Goal: Task Accomplishment & Management: Manage account settings

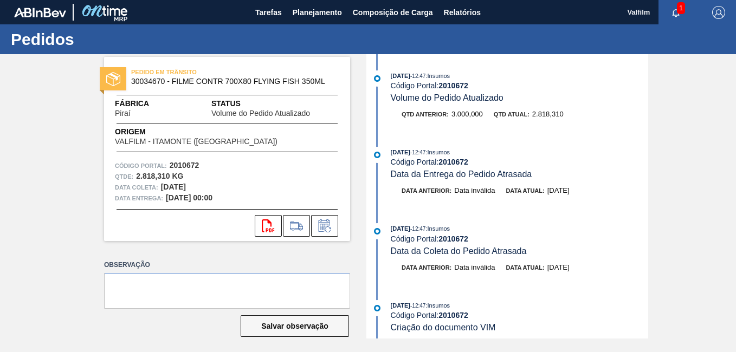
click at [425, 139] on div "23/09/2025 - 12:47 : Insumos Código Portal: 2010672 Volume do Pedido Atualizado…" at bounding box center [508, 196] width 279 height 284
click at [330, 230] on icon at bounding box center [324, 225] width 17 height 13
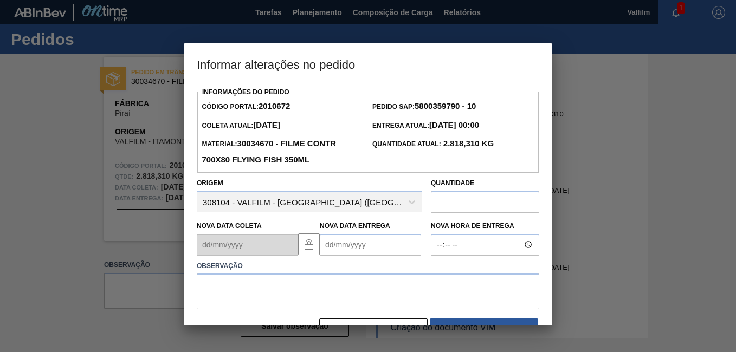
click at [343, 244] on Entrega2010672 "Nova Data Entrega" at bounding box center [370, 245] width 101 height 22
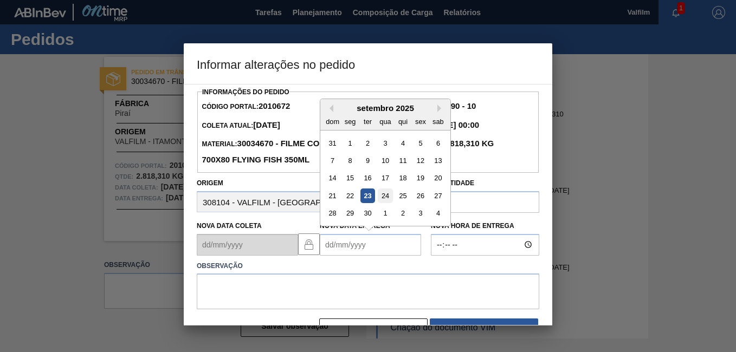
click at [386, 195] on div "24" at bounding box center [385, 195] width 15 height 15
type Entrega2010672 "24/09/2025"
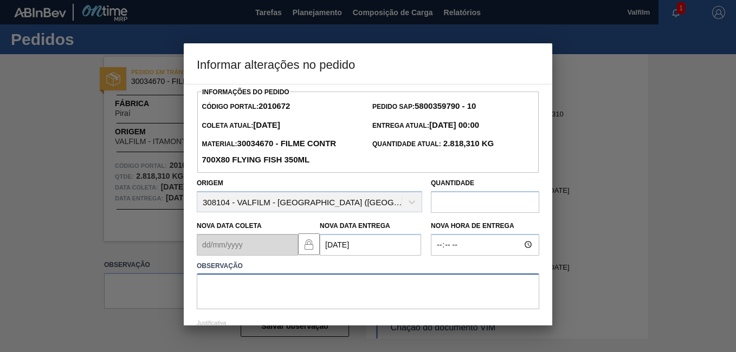
click at [324, 283] on textarea at bounding box center [368, 292] width 342 height 36
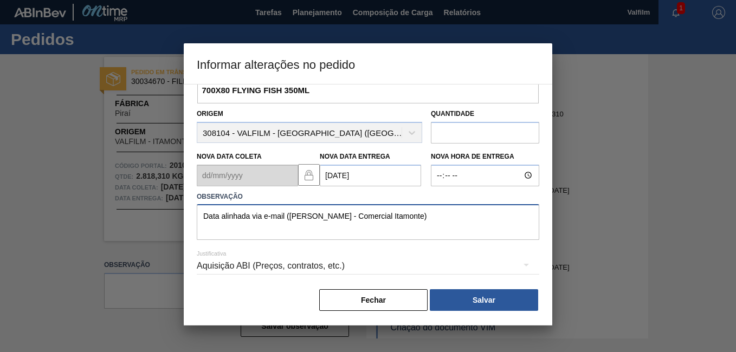
scroll to position [71, 0]
type textarea "Data alinhada via e-mail (Ana Carolina - Comercial Itamonte)"
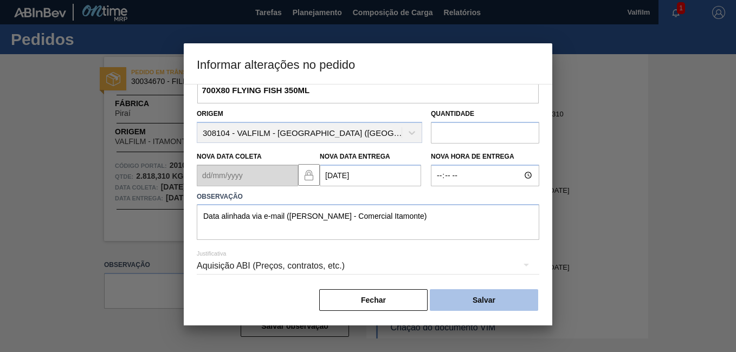
click at [487, 289] on div "Fechar Salvar" at bounding box center [368, 300] width 342 height 24
click at [294, 262] on div "Aquisição ABI (Preços, contratos, etc.)" at bounding box center [368, 266] width 342 height 30
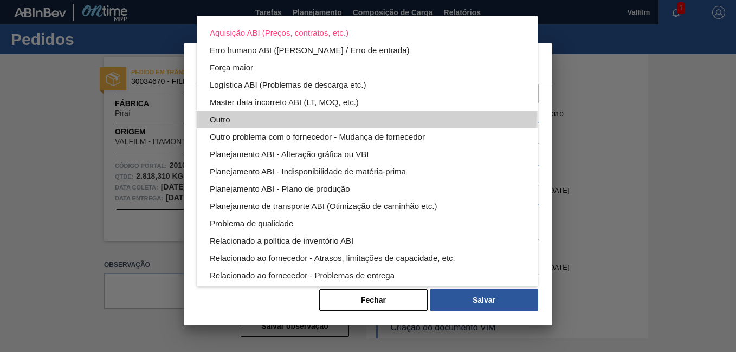
click at [268, 111] on div "Outro" at bounding box center [367, 119] width 315 height 17
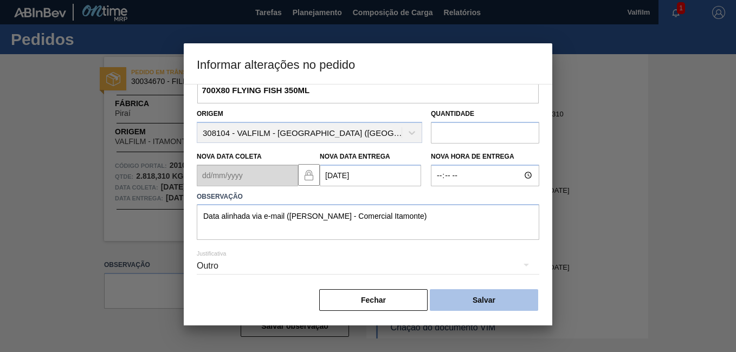
click at [515, 301] on button "Salvar" at bounding box center [484, 300] width 108 height 22
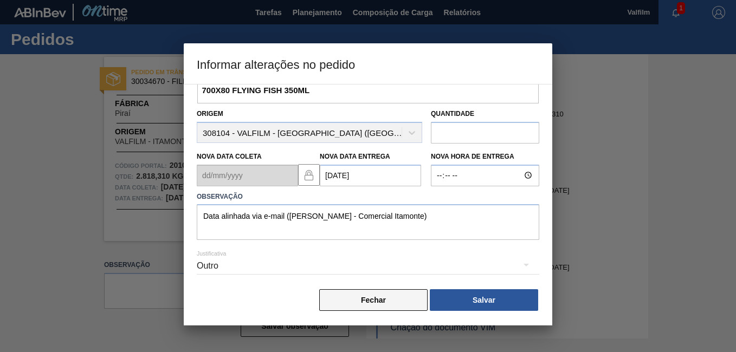
click at [388, 300] on button "Fechar" at bounding box center [373, 300] width 108 height 22
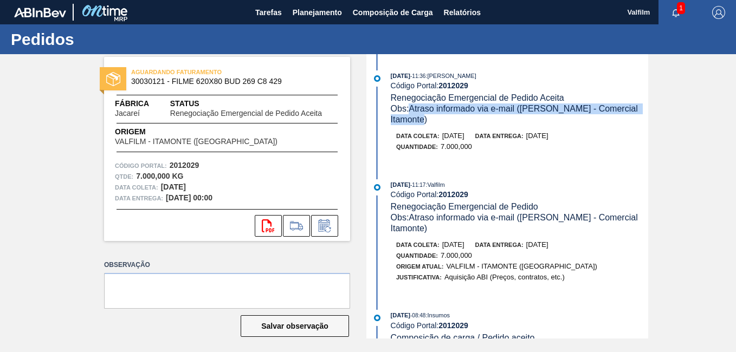
drag, startPoint x: 442, startPoint y: 122, endPoint x: 410, endPoint y: 114, distance: 33.1
click at [410, 114] on div "Obs: Atraso informado via e-mail (Ana Carolina - Comercial Itamonte)" at bounding box center [519, 114] width 257 height 22
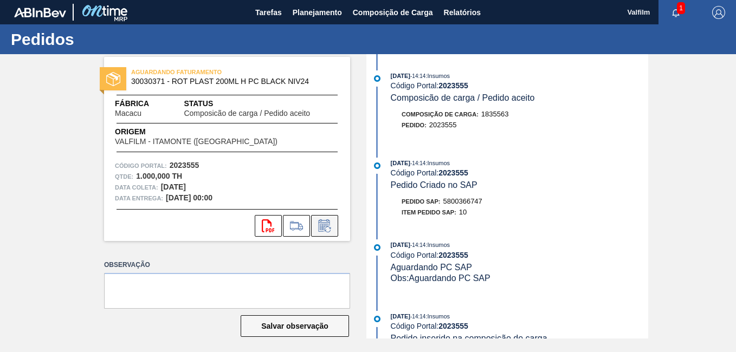
click at [331, 220] on icon at bounding box center [324, 225] width 17 height 13
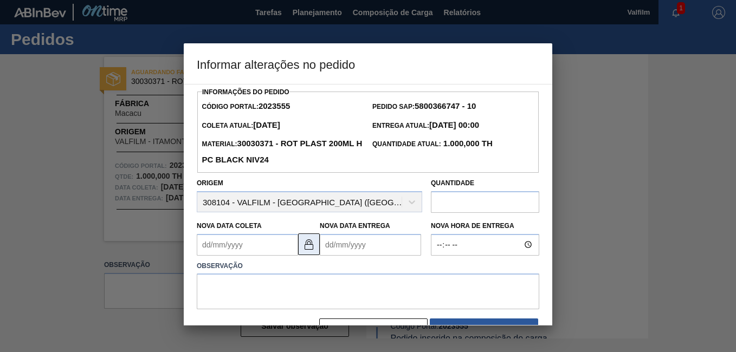
click at [309, 250] on img at bounding box center [308, 244] width 13 height 13
click at [252, 242] on Coleta2023555 "Nova Data Coleta" at bounding box center [247, 245] width 101 height 22
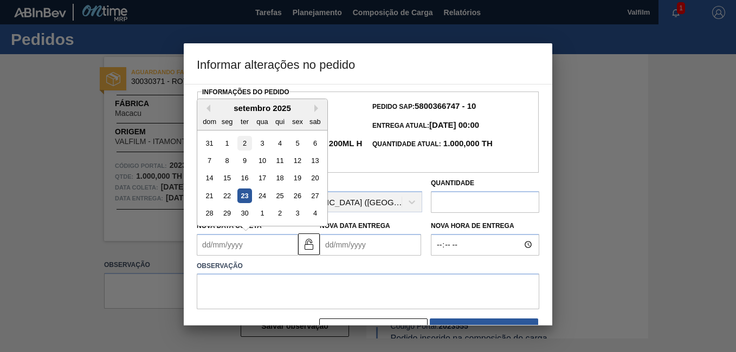
click at [242, 147] on div "2" at bounding box center [244, 142] width 15 height 15
type Coleta2023555 "02/09/2025"
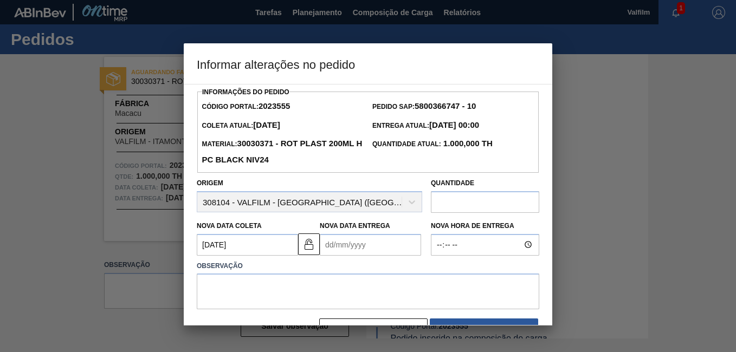
click at [347, 247] on Entrega2023555 "Nova Data Entrega" at bounding box center [370, 245] width 101 height 22
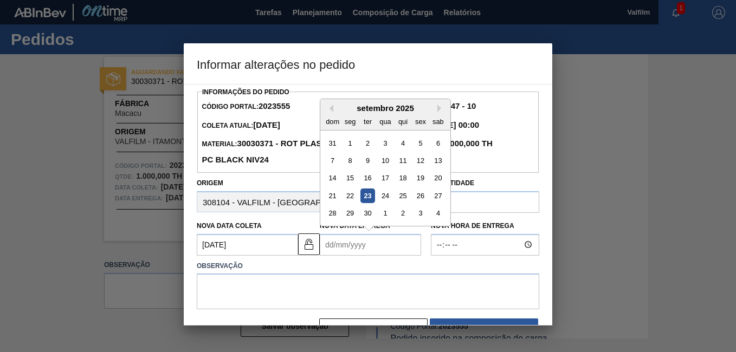
drag, startPoint x: 384, startPoint y: 146, endPoint x: 383, endPoint y: 161, distance: 15.7
click at [383, 146] on div "3" at bounding box center [385, 142] width 15 height 15
type Entrega2023555 "03/09/2025"
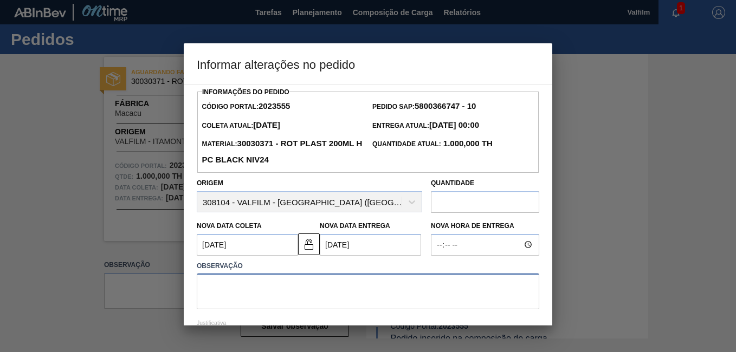
click at [258, 291] on textarea at bounding box center [368, 292] width 342 height 36
drag, startPoint x: 434, startPoint y: 306, endPoint x: 201, endPoint y: 266, distance: 236.2
click at [201, 266] on div "Observação Antecipação - Cliente (Ana Carolina - Comercial Itamonte)" at bounding box center [368, 283] width 342 height 51
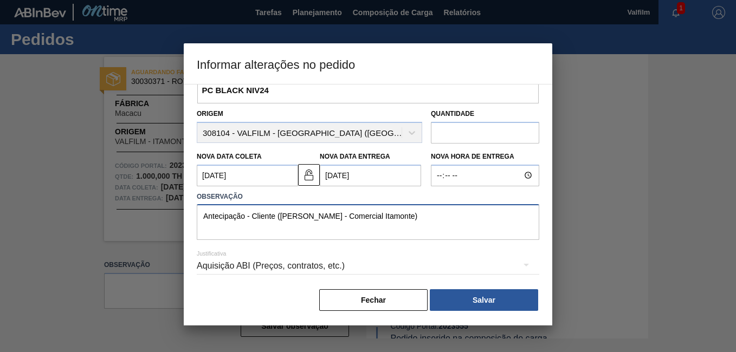
type textarea "Antecipação - Cliente (Ana Carolina - Comercial Itamonte)"
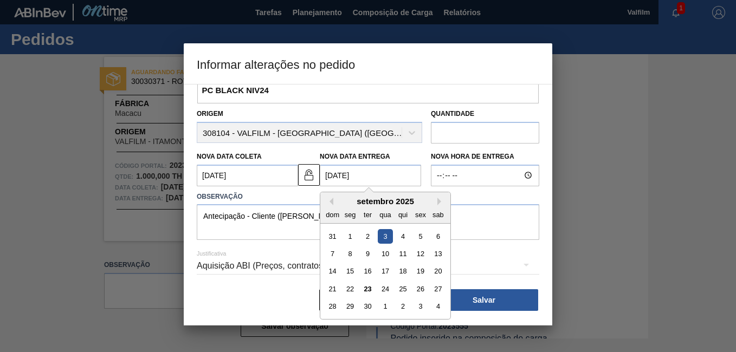
click at [327, 172] on Entrega2023555 "03/09/2025" at bounding box center [370, 176] width 101 height 22
click at [438, 204] on button "Next Month" at bounding box center [441, 202] width 8 height 8
click at [423, 236] on div "3" at bounding box center [420, 236] width 15 height 15
type Entrega2023555 "[DATE]"
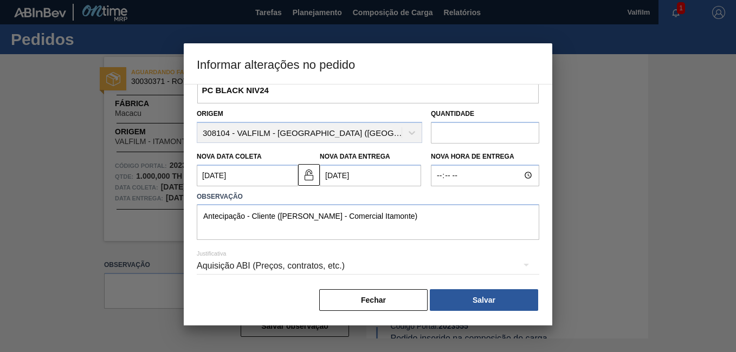
click at [243, 178] on Coleta2023555 "02/09/2025" at bounding box center [247, 176] width 101 height 22
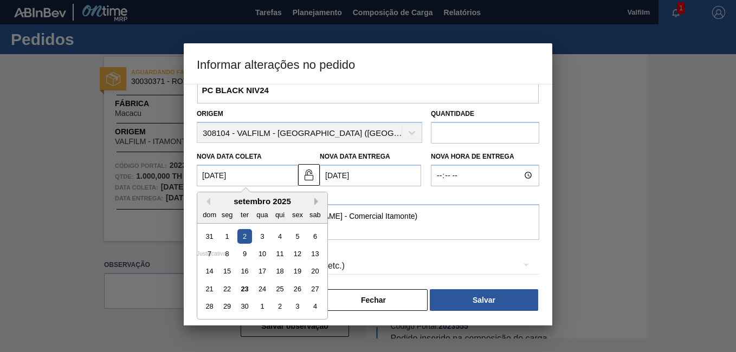
click at [320, 203] on button "Next Month" at bounding box center [318, 202] width 8 height 8
click at [278, 237] on div "2" at bounding box center [279, 236] width 15 height 15
type Coleta2023555 "[DATE]"
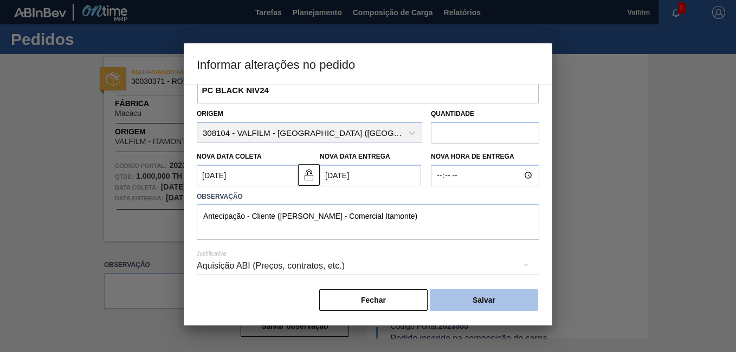
click at [464, 291] on button "Salvar" at bounding box center [484, 300] width 108 height 22
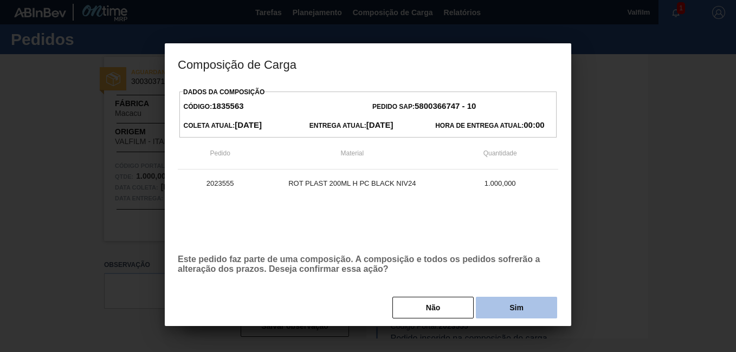
click at [514, 300] on button "Sim" at bounding box center [516, 308] width 81 height 22
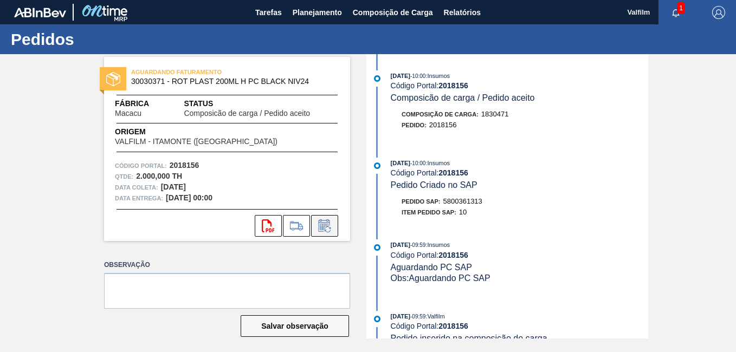
click at [329, 227] on icon at bounding box center [324, 225] width 17 height 13
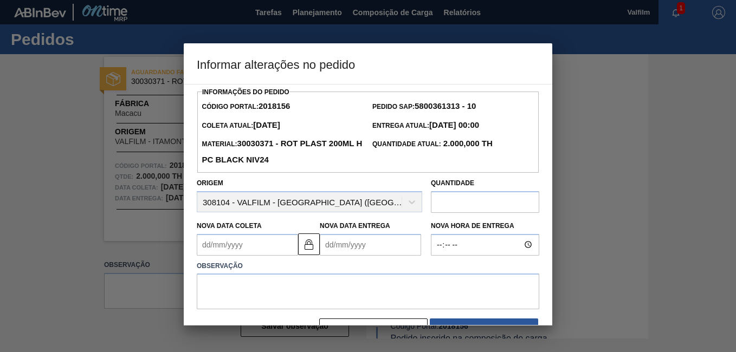
click at [256, 255] on Coleta2018156 "Nova Data Coleta" at bounding box center [247, 245] width 101 height 22
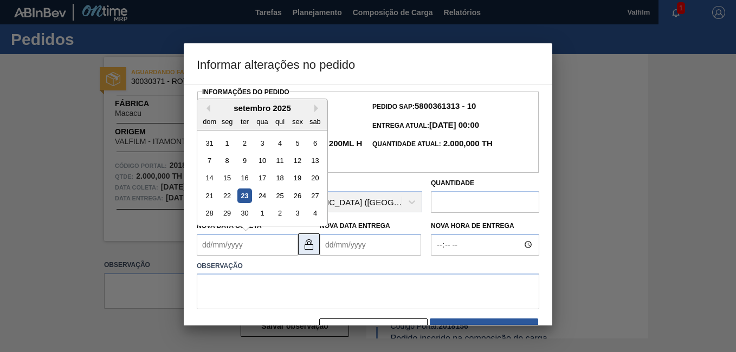
click at [310, 245] on img at bounding box center [308, 244] width 13 height 13
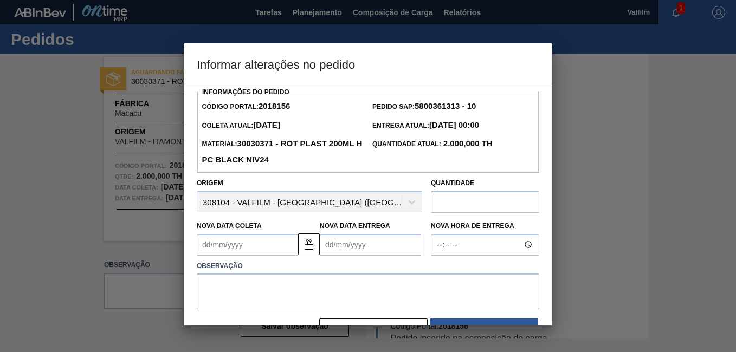
click at [253, 253] on Coleta2018156 "Nova Data Coleta" at bounding box center [247, 245] width 101 height 22
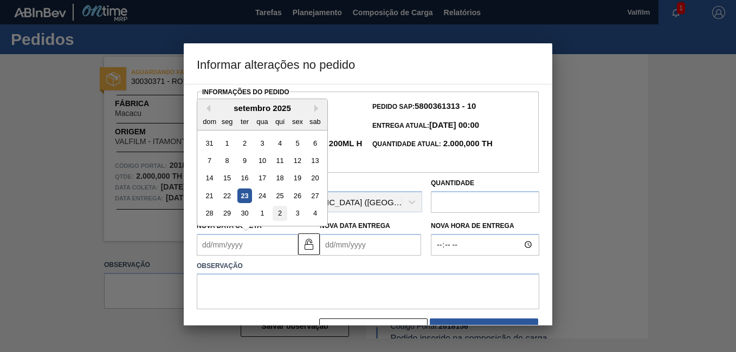
click at [282, 218] on div "2" at bounding box center [279, 213] width 15 height 15
type Coleta2018156 "[DATE]"
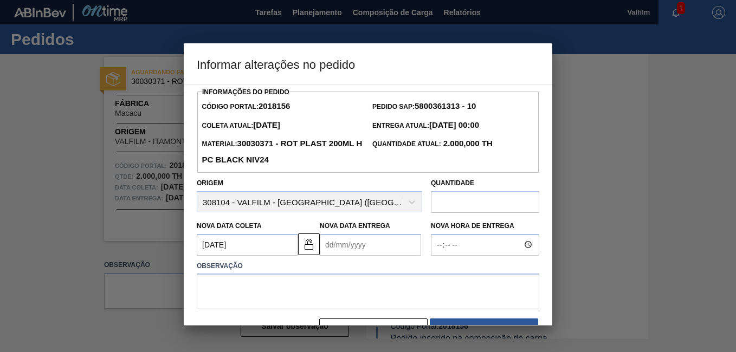
click at [340, 240] on Entrega2018156 "Nova Data Entrega" at bounding box center [370, 245] width 101 height 22
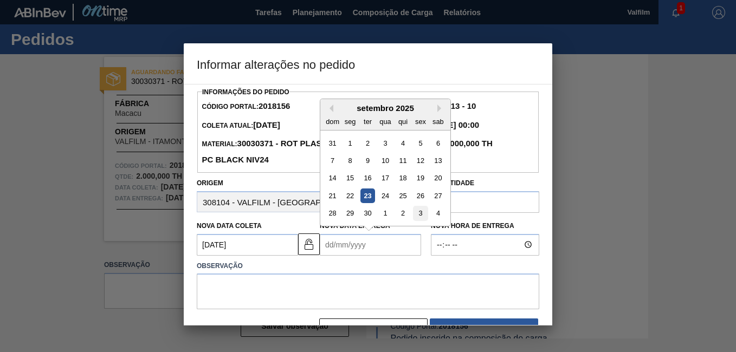
click at [419, 213] on div "3" at bounding box center [420, 213] width 15 height 15
type Entrega2018156 "[DATE]"
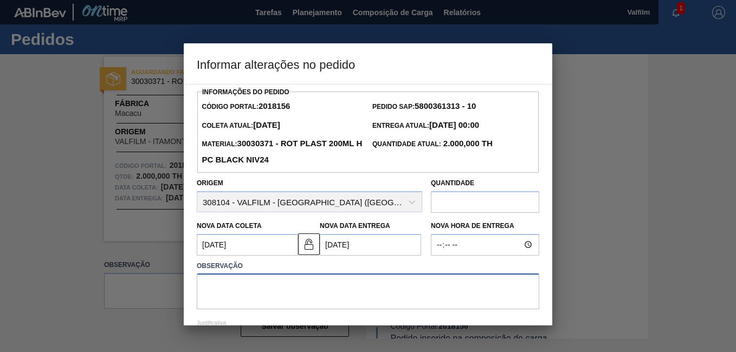
click at [263, 299] on textarea at bounding box center [368, 292] width 342 height 36
paste textarea "Antecipação - Cliente (Ana Carolina - Comercial Itamonte)"
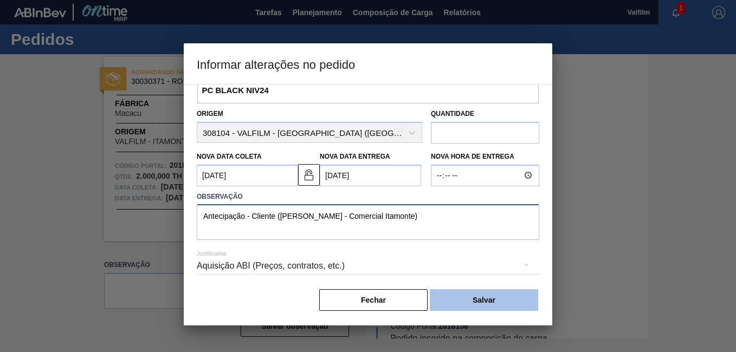
scroll to position [71, 0]
type textarea "Antecipação - Cliente (Ana Carolina - Comercial Itamonte)"
click at [483, 289] on button "Salvar" at bounding box center [484, 300] width 108 height 22
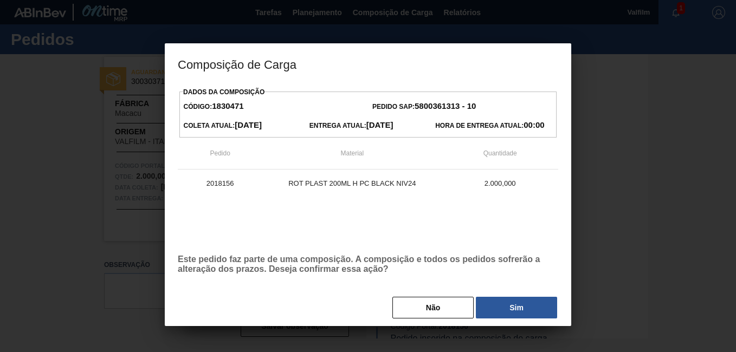
drag, startPoint x: 532, startPoint y: 307, endPoint x: 530, endPoint y: 317, distance: 10.5
click at [532, 307] on button "Sim" at bounding box center [516, 308] width 81 height 22
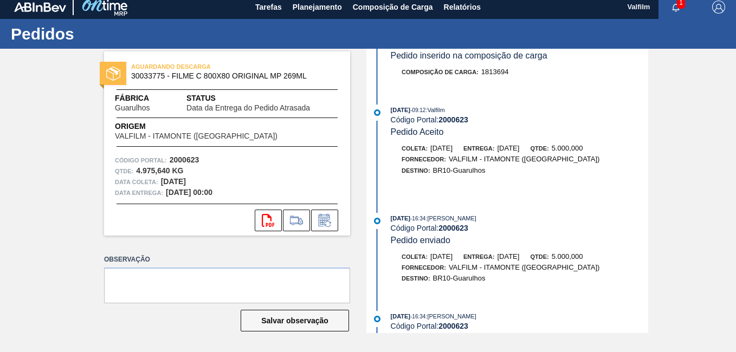
scroll to position [831, 0]
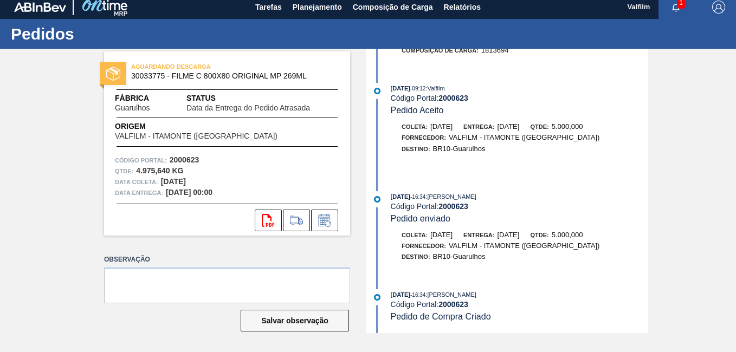
click at [686, 269] on div "AGUARDANDO DESCARGA 30033775 - FILME C 800X80 ORIGINAL MP 269ML Fábrica Guarulh…" at bounding box center [368, 191] width 736 height 284
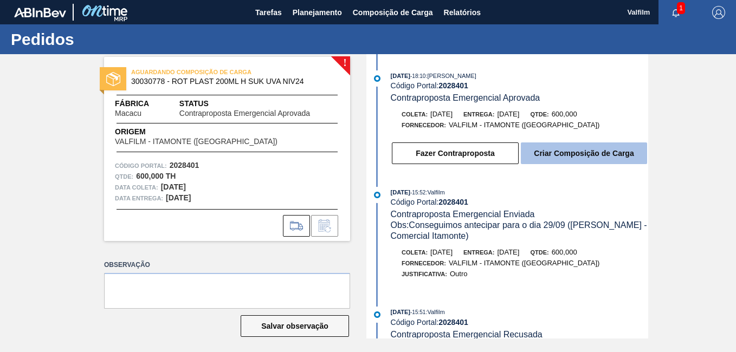
click at [549, 162] on button "Criar Composição de Carga" at bounding box center [583, 153] width 126 height 22
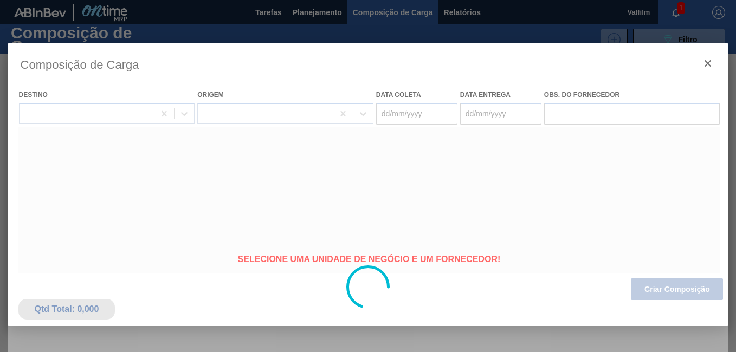
type coleta "[DATE]"
type entrega "[DATE]"
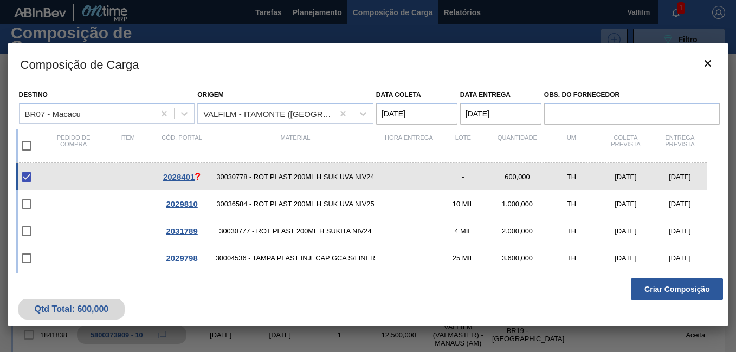
click at [671, 290] on button "Criar Composição" at bounding box center [676, 289] width 92 height 22
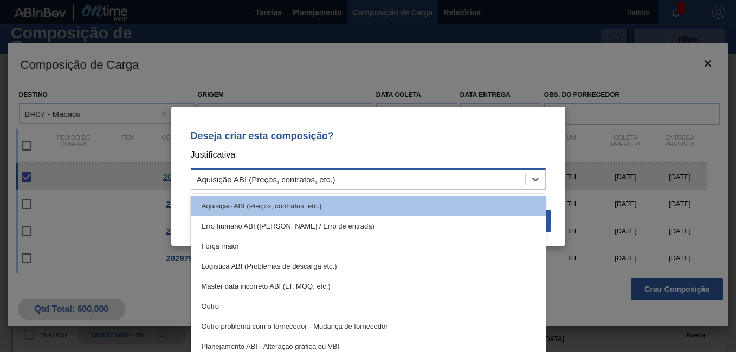
click at [367, 183] on div "Aquisição ABI (Preços, contratos, etc.)" at bounding box center [358, 179] width 334 height 16
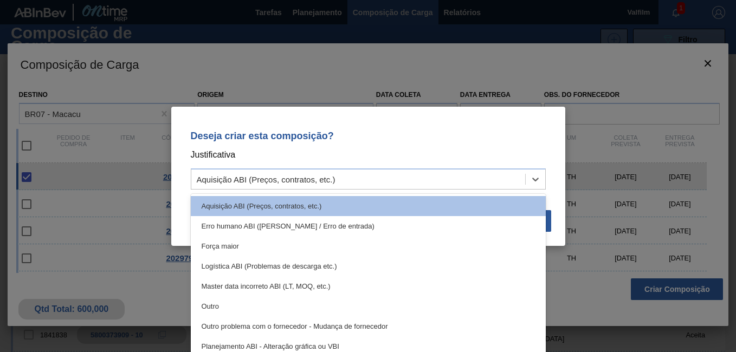
drag, startPoint x: 368, startPoint y: 301, endPoint x: 407, endPoint y: 286, distance: 41.8
click at [368, 301] on div "Outro" at bounding box center [368, 306] width 355 height 20
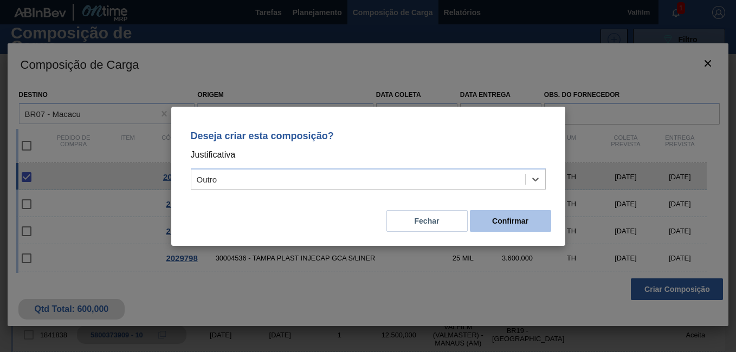
click at [517, 222] on button "Confirmar" at bounding box center [510, 221] width 81 height 22
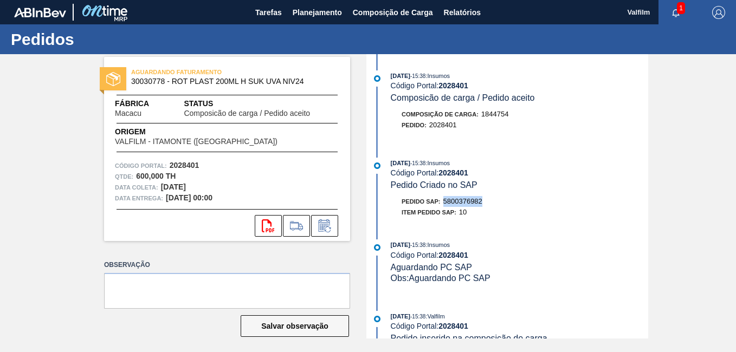
drag, startPoint x: 485, startPoint y: 200, endPoint x: 441, endPoint y: 199, distance: 43.3
click at [441, 199] on div "Pedido SAP: 5800376982" at bounding box center [519, 201] width 257 height 11
copy span "5800376982"
click at [463, 201] on span "5800370342" at bounding box center [462, 201] width 39 height 8
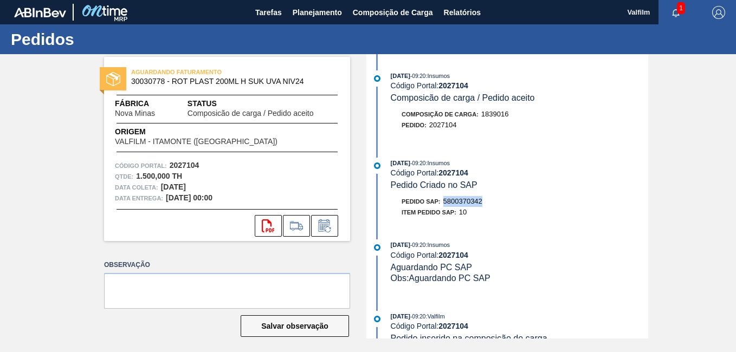
copy span "5800370342"
click at [463, 6] on span "Relatórios" at bounding box center [462, 12] width 37 height 13
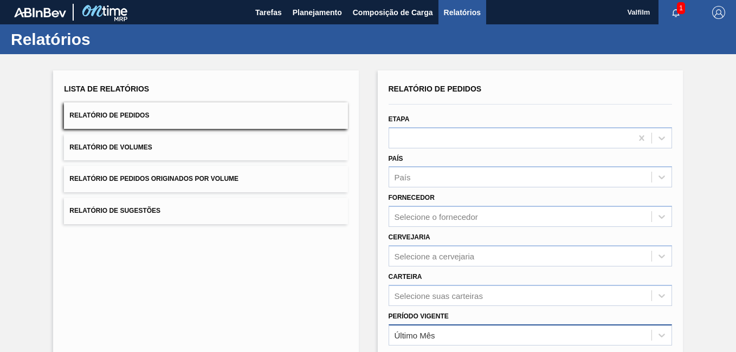
click at [495, 340] on div "Último Mês" at bounding box center [529, 334] width 283 height 21
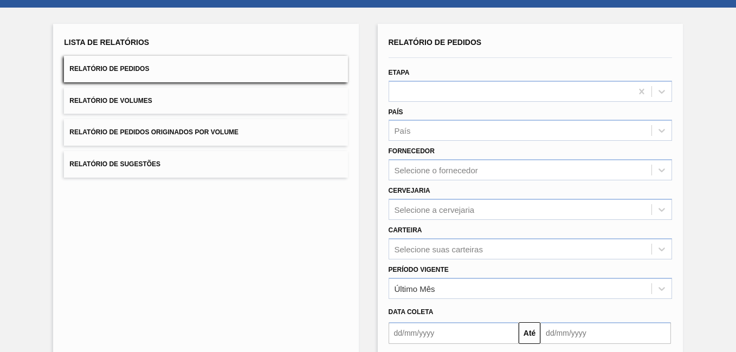
click at [686, 199] on div "Lista de Relatórios Relatório de Pedidos Relatório de Volumes Relatório de Pedi…" at bounding box center [368, 231] width 736 height 447
